Goal: Check status: Check status

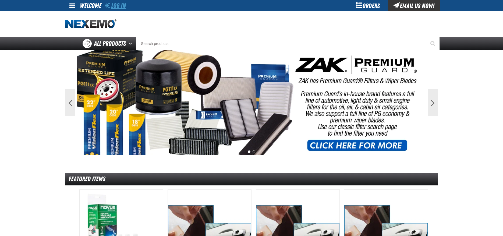
click at [112, 6] on link "Log In" at bounding box center [115, 6] width 21 height 8
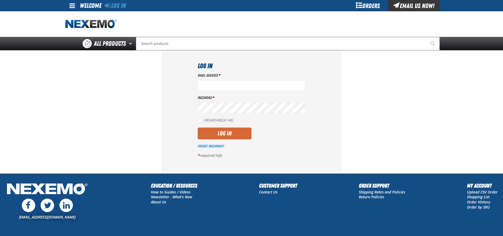
type input "[EMAIL_ADDRESS][DOMAIN_NAME]"
click at [223, 131] on button "Log In" at bounding box center [225, 133] width 54 height 12
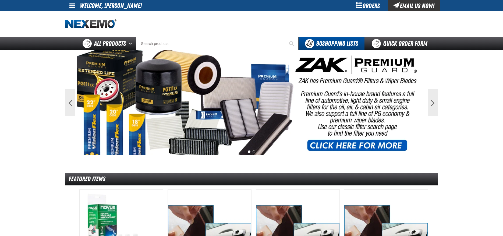
click at [374, 6] on div "Orders" at bounding box center [367, 5] width 40 height 11
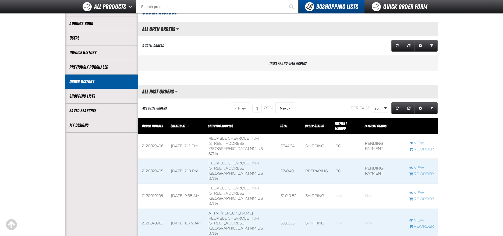
scroll to position [81, 0]
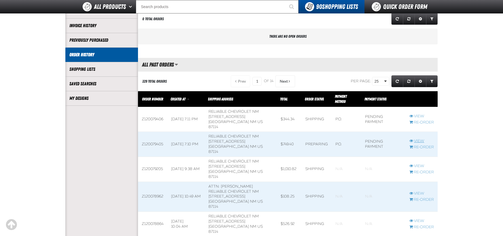
click at [418, 140] on link "View" at bounding box center [421, 140] width 24 height 5
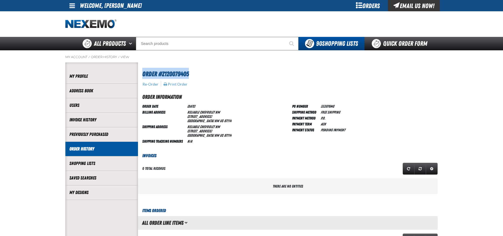
drag, startPoint x: 196, startPoint y: 73, endPoint x: 143, endPoint y: 73, distance: 52.9
click at [143, 73] on h1 "Order #Z120079405" at bounding box center [288, 73] width 292 height 11
copy span "Order #Z120079405"
click at [118, 7] on li "Welcome, Miriam Grier" at bounding box center [111, 5] width 62 height 11
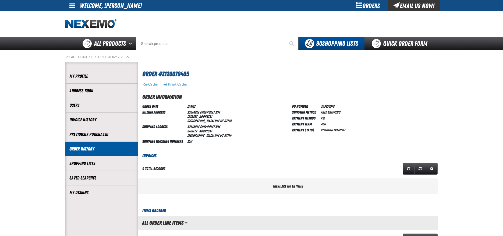
click at [110, 7] on li "Welcome, Miriam Grier" at bounding box center [111, 5] width 62 height 11
click at [73, 7] on span at bounding box center [72, 5] width 6 height 6
click at [85, 27] on link "Sign Out Sign Out" at bounding box center [77, 26] width 18 height 5
